Goal: Information Seeking & Learning: Check status

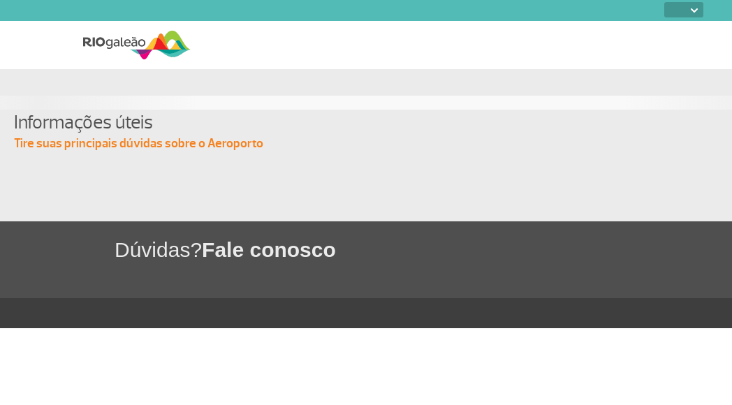
select select
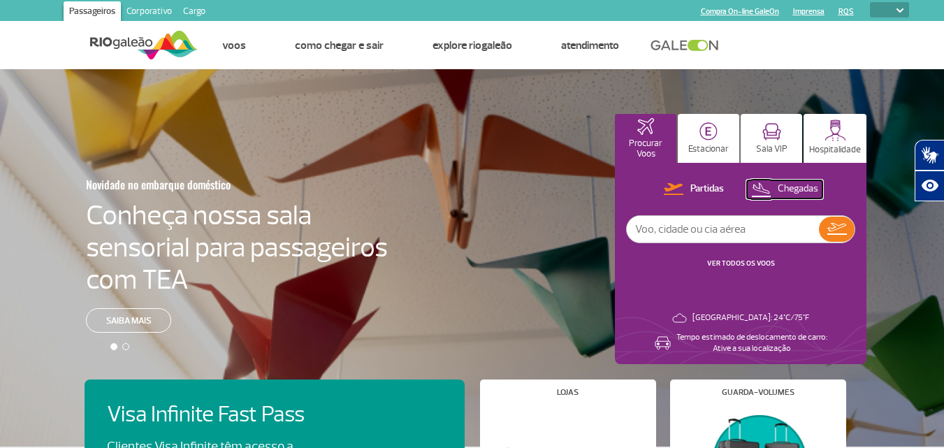
click at [732, 180] on button "Chegadas" at bounding box center [784, 189] width 75 height 18
click at [711, 232] on input "text" at bounding box center [723, 229] width 192 height 27
type input "[GEOGRAPHIC_DATA]"
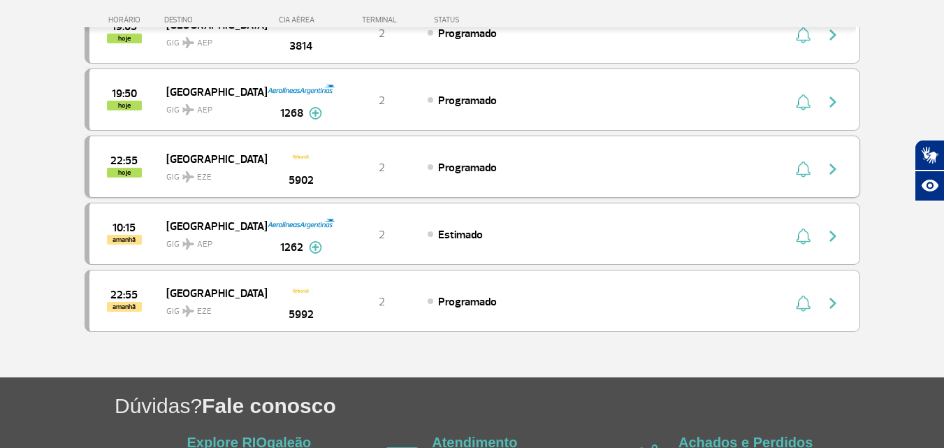
scroll to position [908, 0]
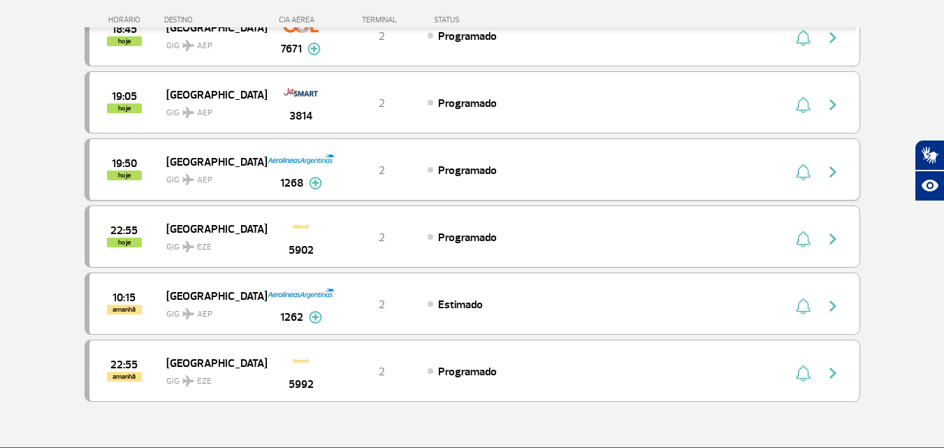
click at [310, 181] on img at bounding box center [315, 183] width 13 height 13
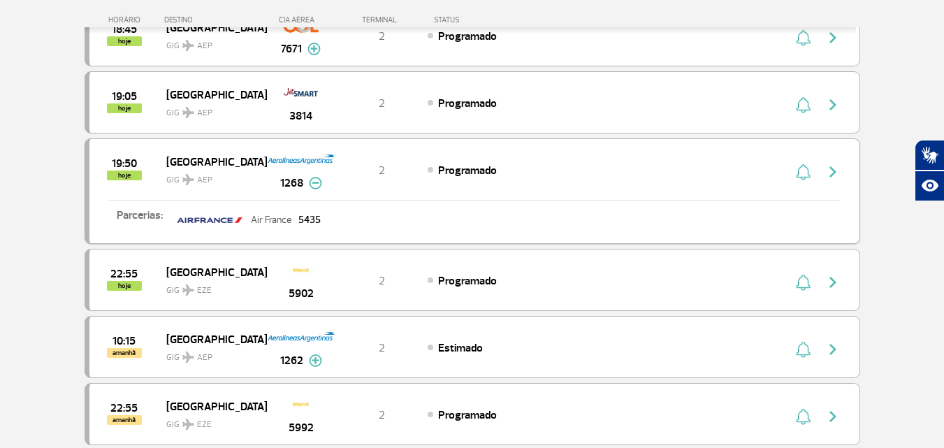
click at [315, 182] on img at bounding box center [315, 183] width 13 height 13
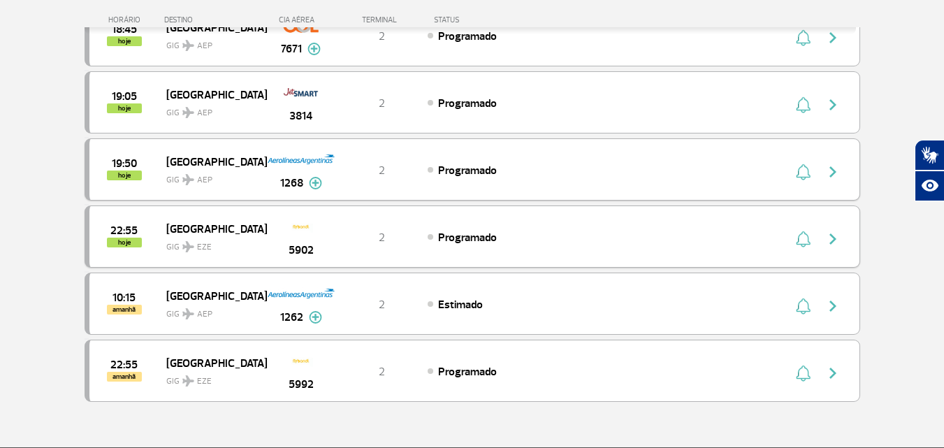
click at [305, 247] on span "5902" at bounding box center [301, 250] width 25 height 17
click at [312, 313] on img at bounding box center [315, 317] width 13 height 13
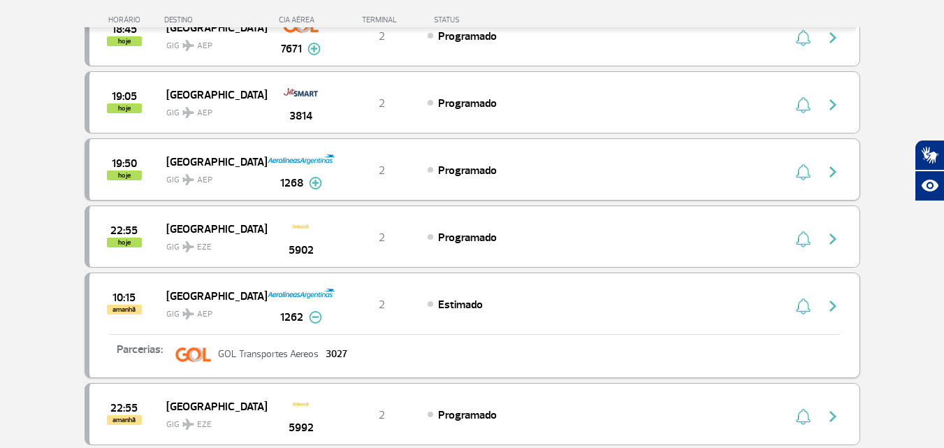
click at [312, 313] on img at bounding box center [315, 317] width 13 height 13
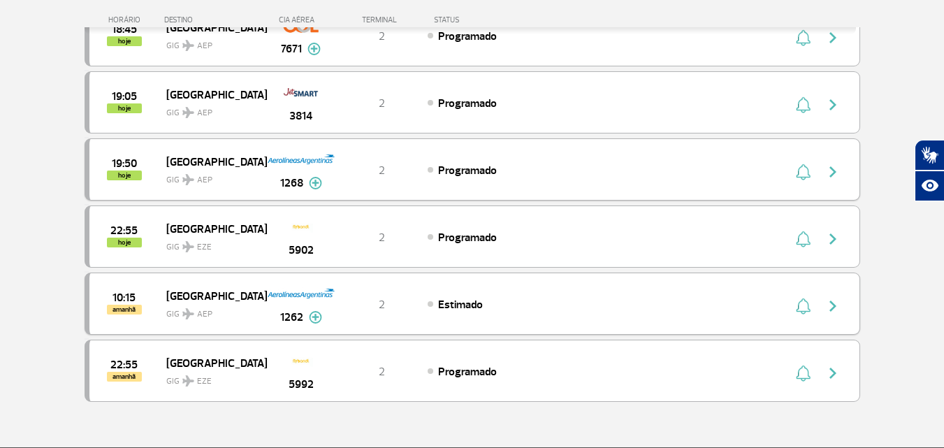
click at [321, 321] on img at bounding box center [315, 317] width 13 height 13
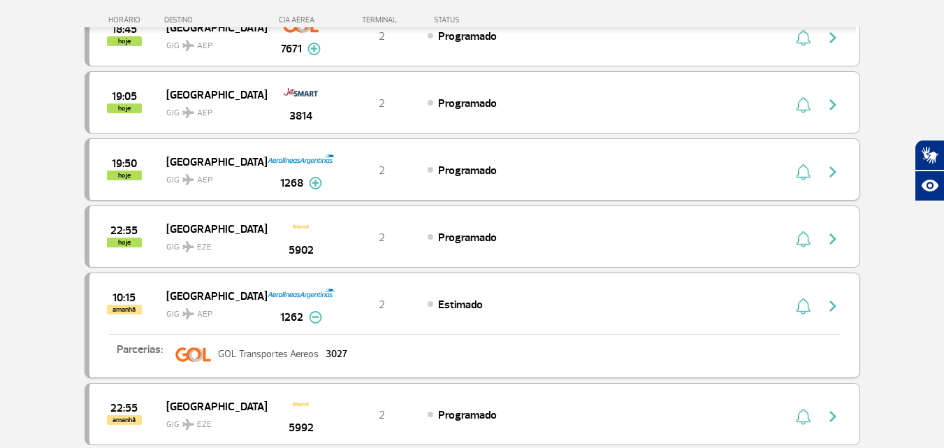
click at [319, 320] on img at bounding box center [315, 317] width 13 height 13
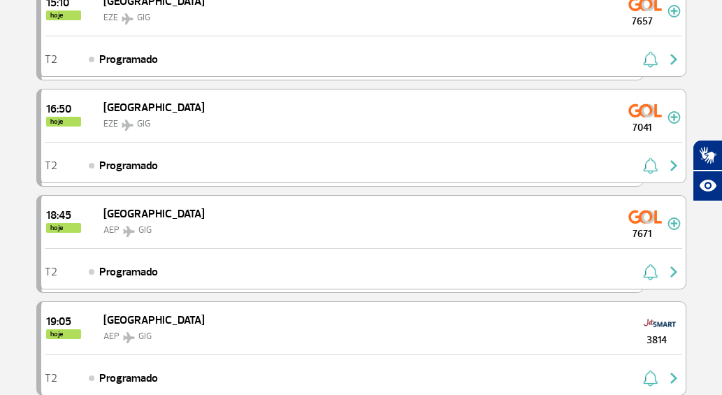
scroll to position [1118, 0]
